Goal: Navigation & Orientation: Find specific page/section

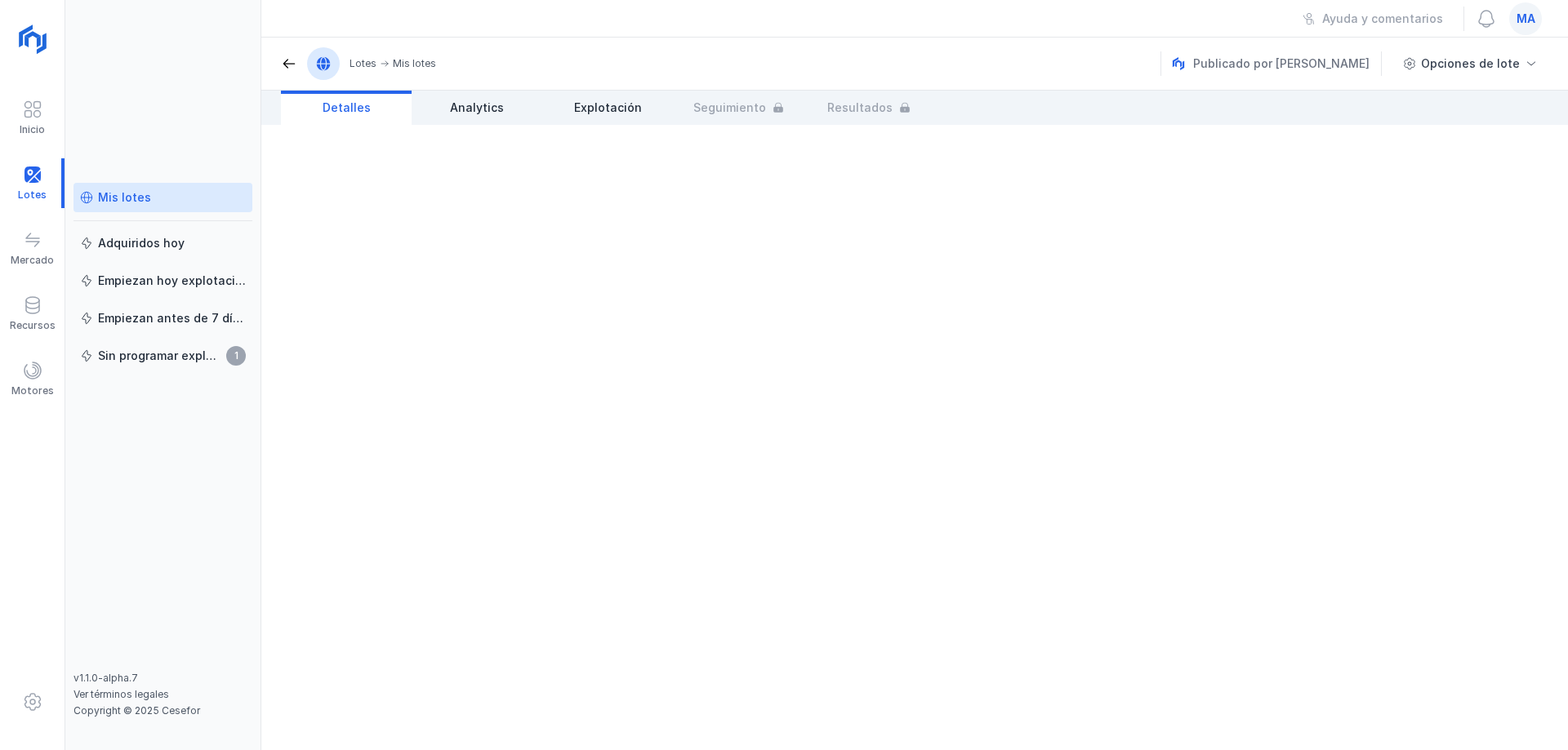
click at [126, 200] on div "Mis lotes" at bounding box center [125, 197] width 53 height 16
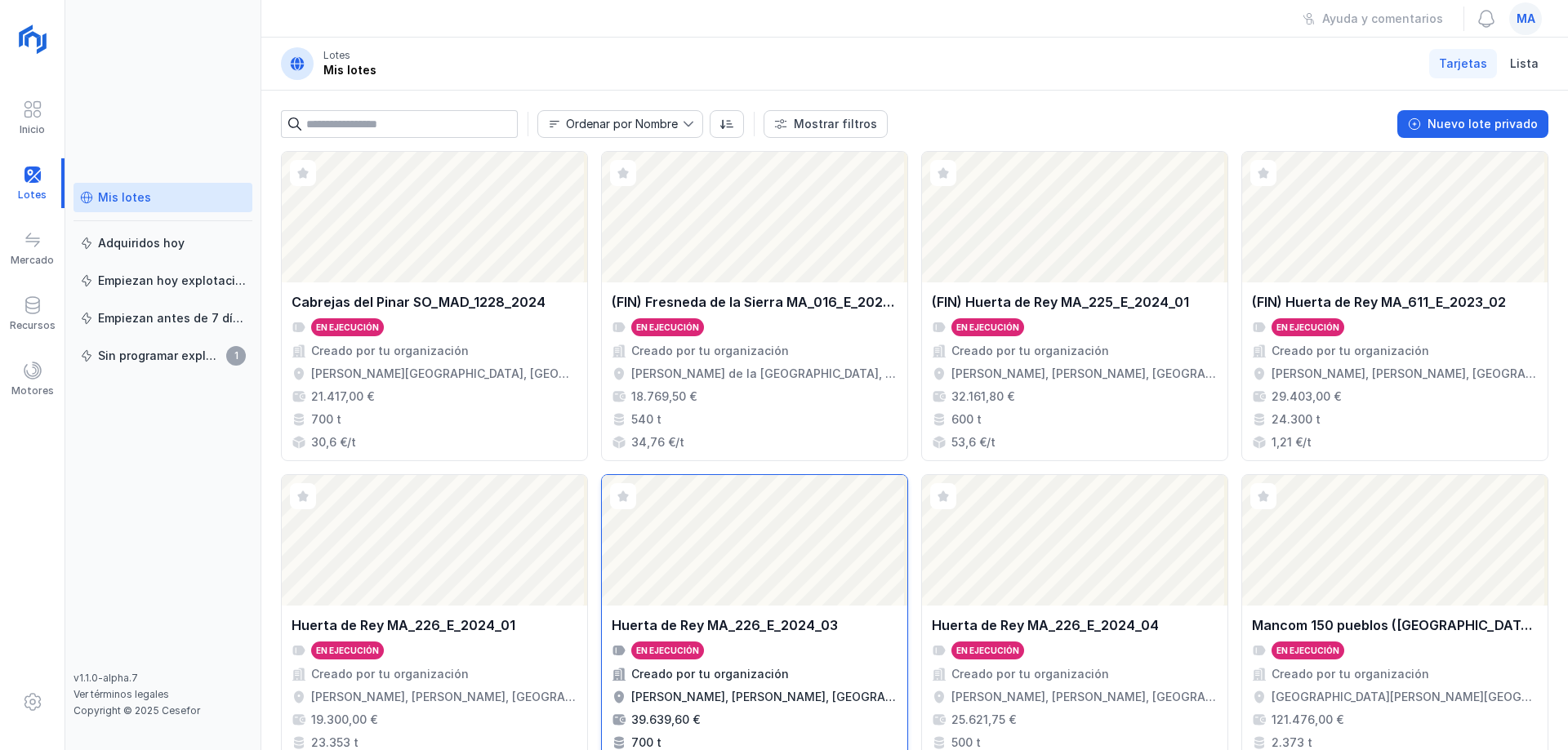
click at [773, 615] on div "[PERSON_NAME] MA_226_E_2024_03 En ejecución Creado por tu organización [PERSON_…" at bounding box center [754, 694] width 305 height 178
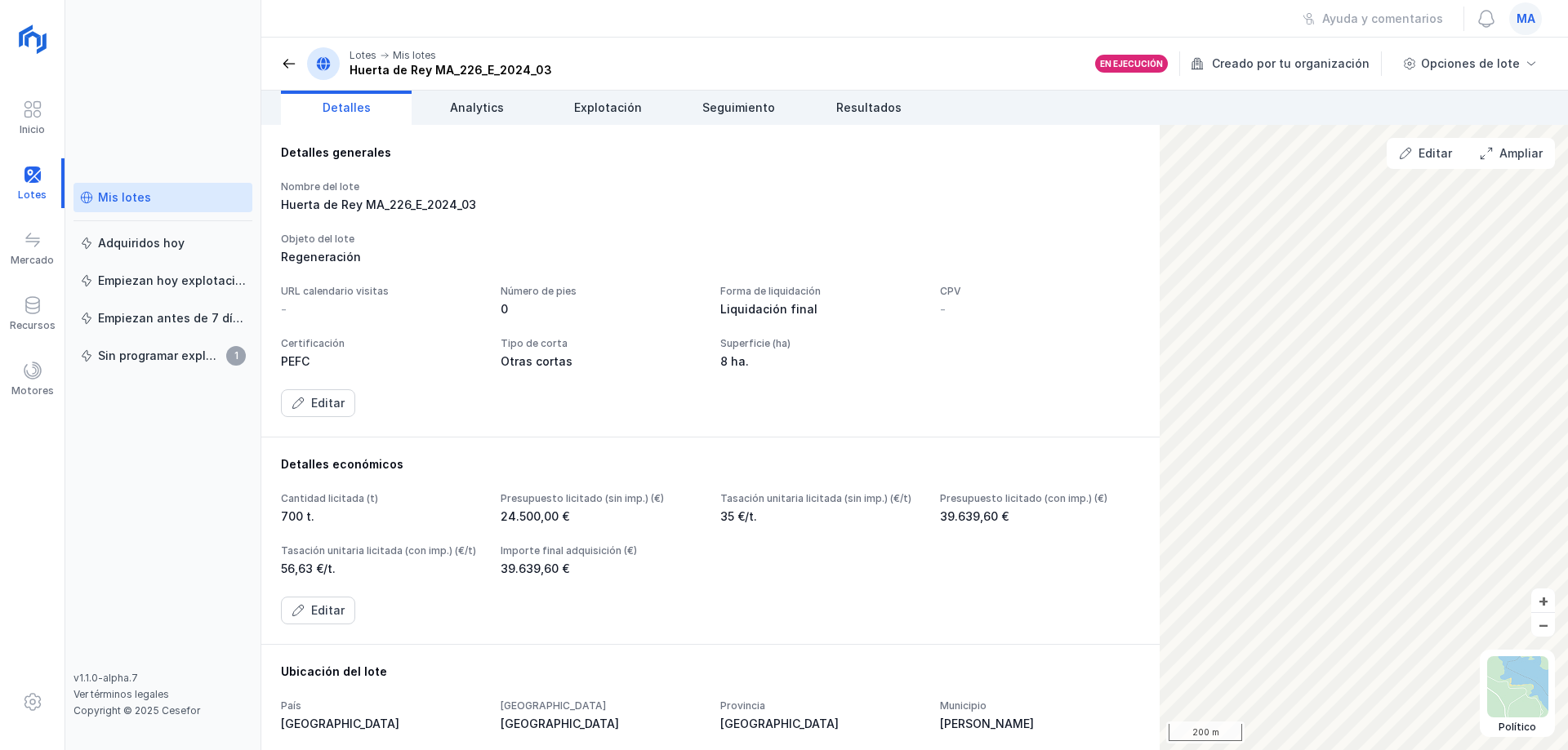
click at [481, 201] on div "Huerta de Rey MA_226_E_2024_03" at bounding box center [381, 204] width 200 height 16
click at [611, 115] on span "Explotación" at bounding box center [607, 108] width 68 height 16
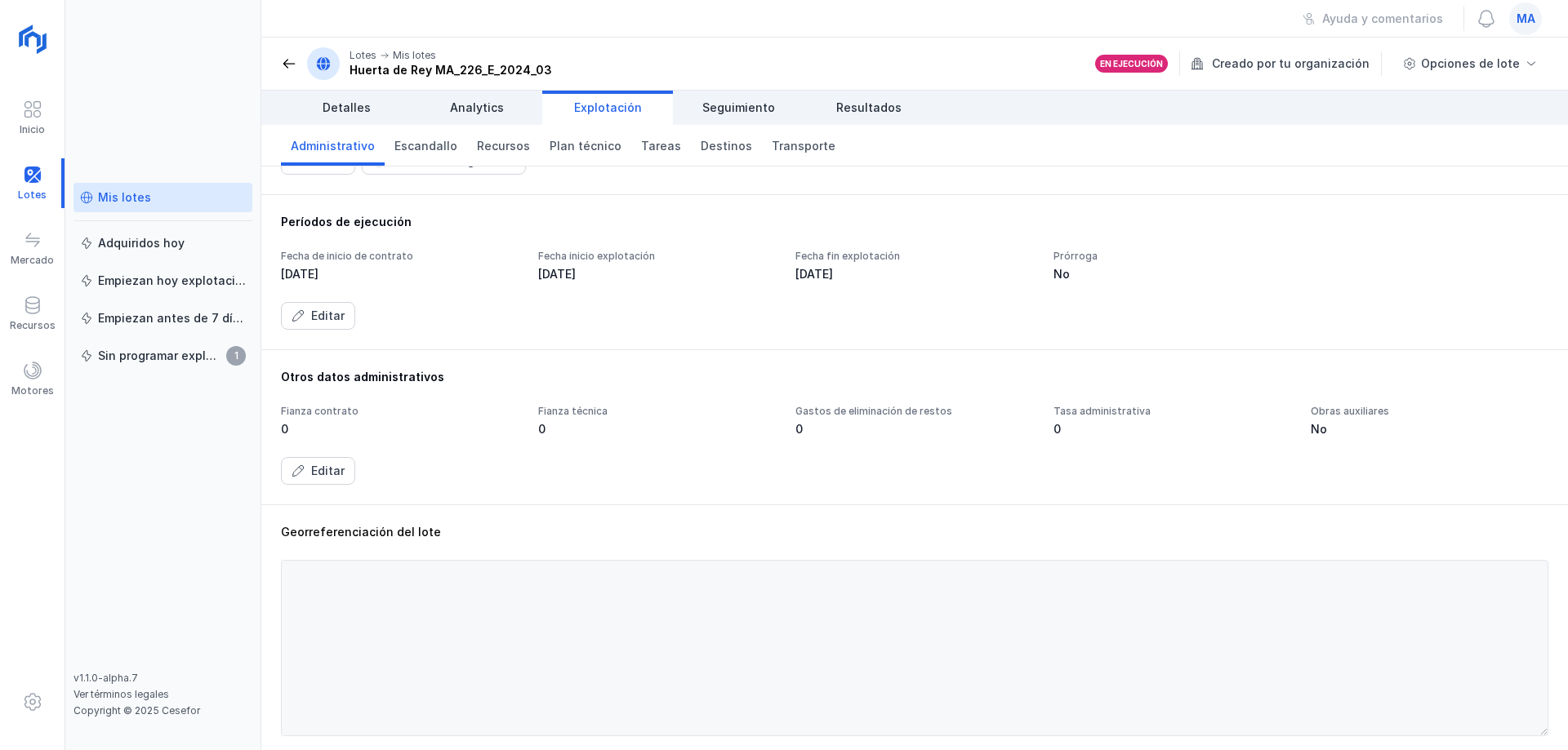
scroll to position [326, 0]
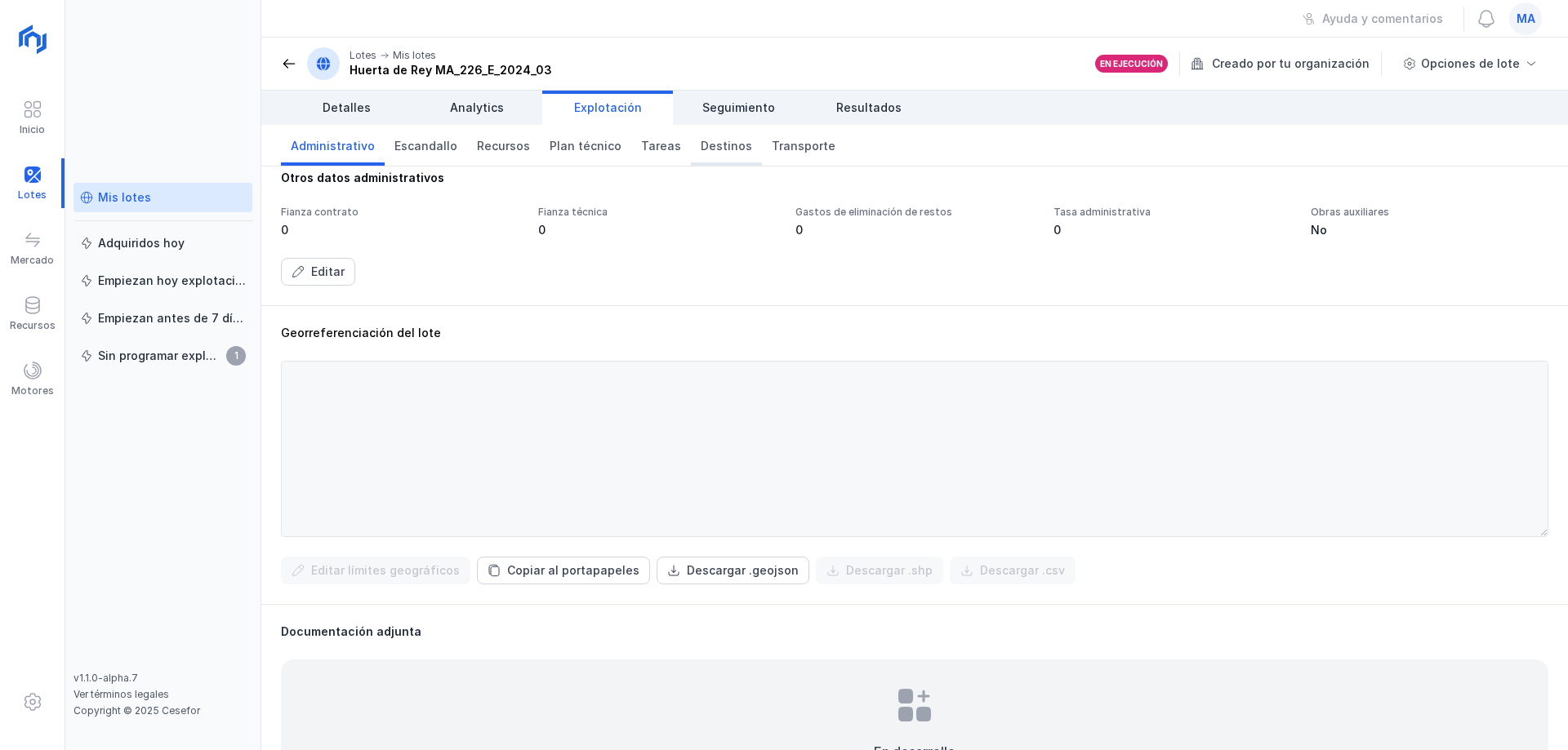
click at [696, 156] on link "Destinos" at bounding box center [726, 145] width 71 height 40
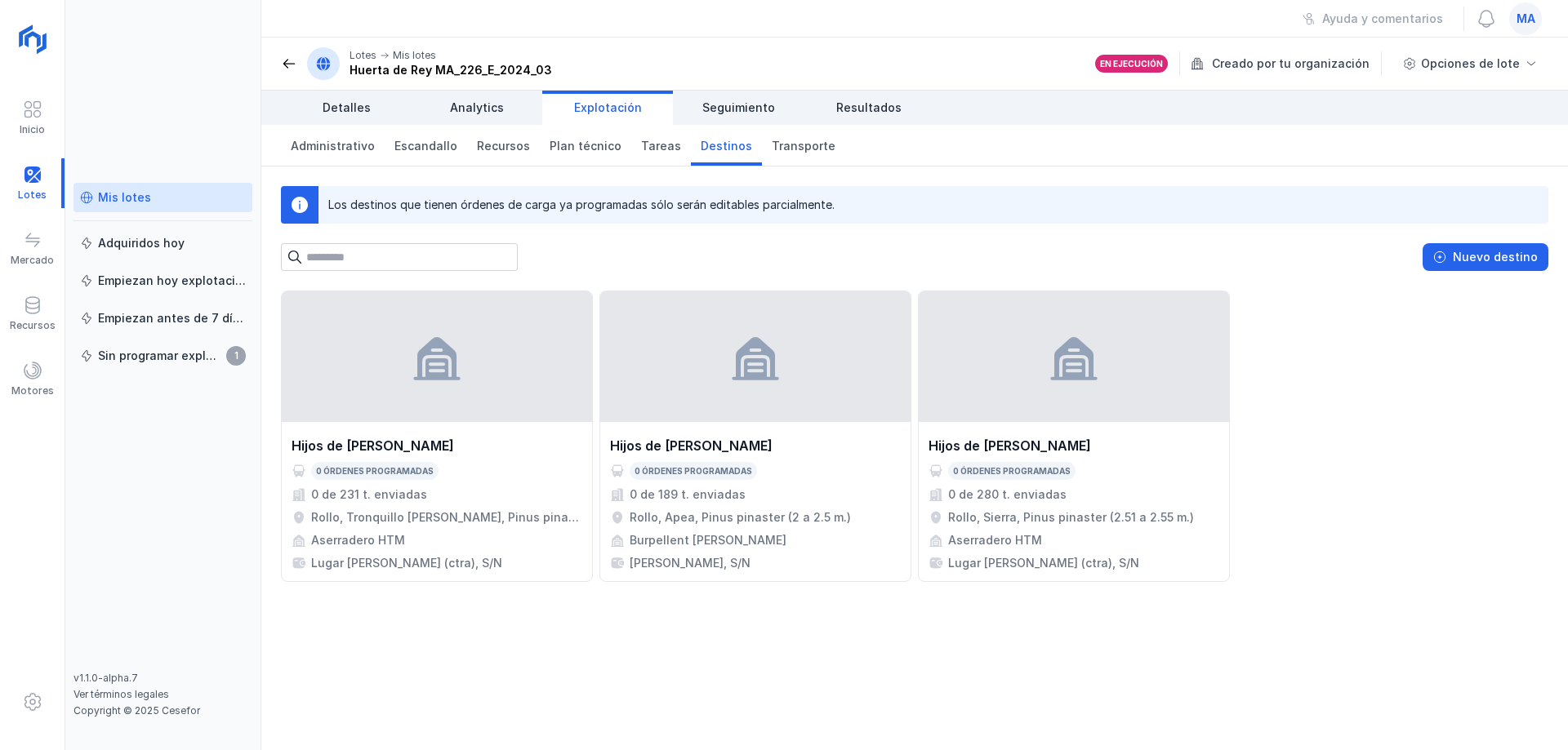
click at [713, 245] on div "Nuevo destino" at bounding box center [914, 257] width 1267 height 28
click at [762, 268] on div "Nuevo destino" at bounding box center [914, 257] width 1267 height 28
